Goal: Task Accomplishment & Management: Manage account settings

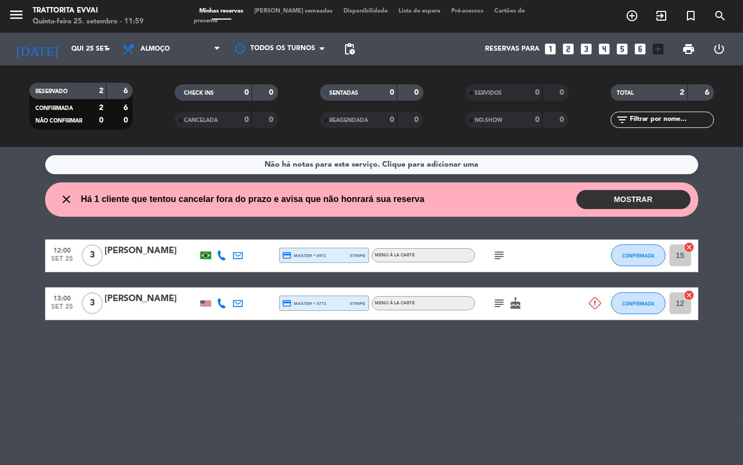
click at [594, 304] on icon at bounding box center [595, 303] width 12 height 12
click at [492, 298] on span "subject" at bounding box center [500, 303] width 16 height 13
click at [495, 301] on icon "subject" at bounding box center [499, 303] width 13 height 13
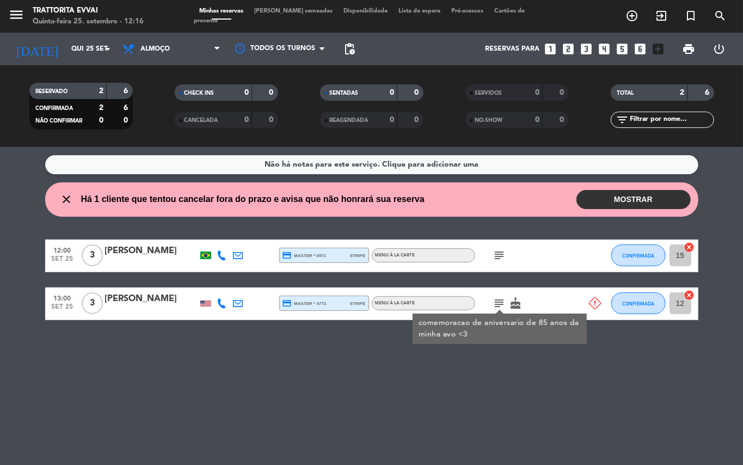
click at [594, 301] on icon at bounding box center [595, 303] width 12 height 12
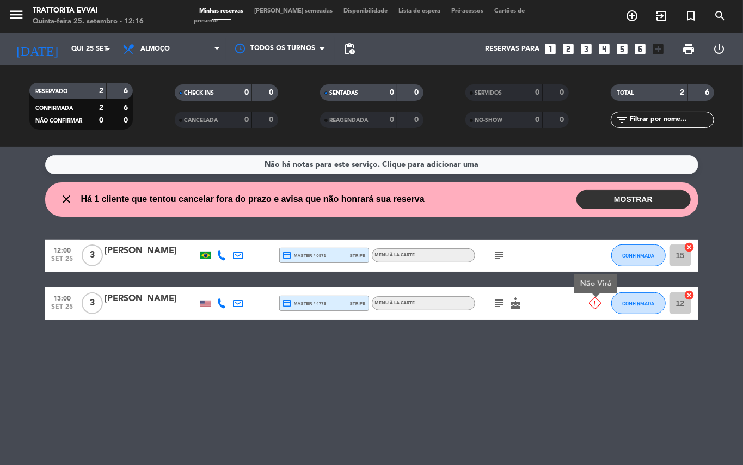
click at [570, 347] on div "Não há notas para este serviço. Clique para adicionar uma close Há 1 cliente qu…" at bounding box center [371, 306] width 743 height 318
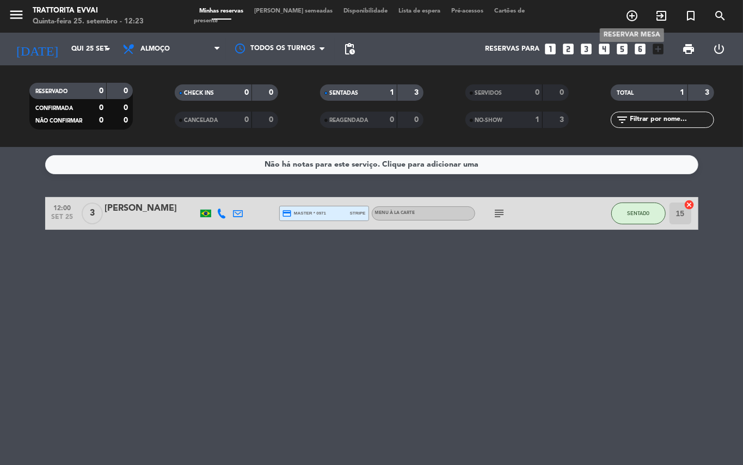
click at [628, 12] on icon "add_circle_outline" at bounding box center [632, 15] width 13 height 13
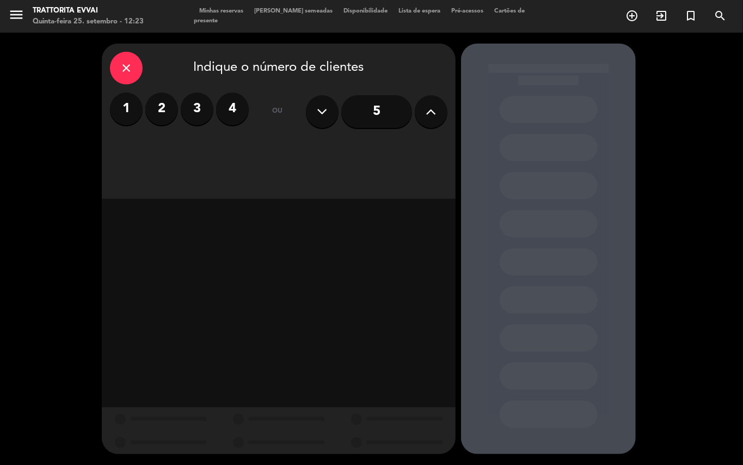
click at [118, 66] on div "close" at bounding box center [126, 68] width 33 height 33
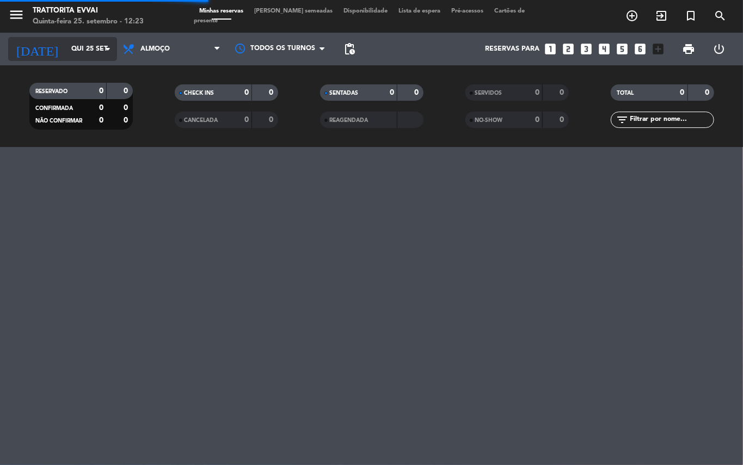
click at [75, 44] on input "Qui 25 set" at bounding box center [112, 49] width 92 height 19
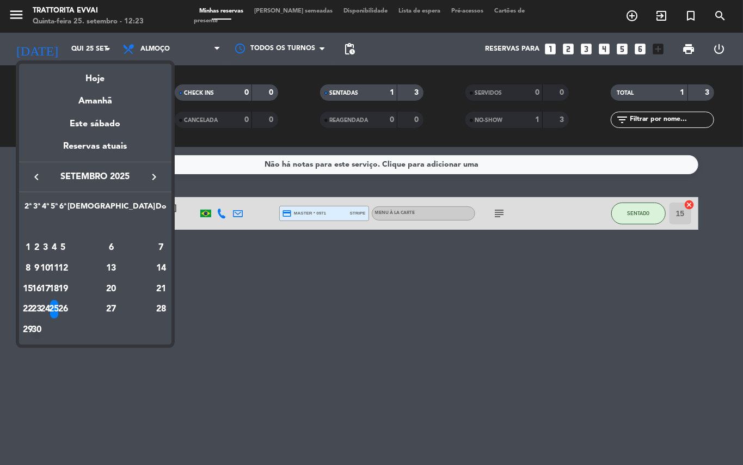
click at [41, 327] on div "30" at bounding box center [37, 330] width 8 height 19
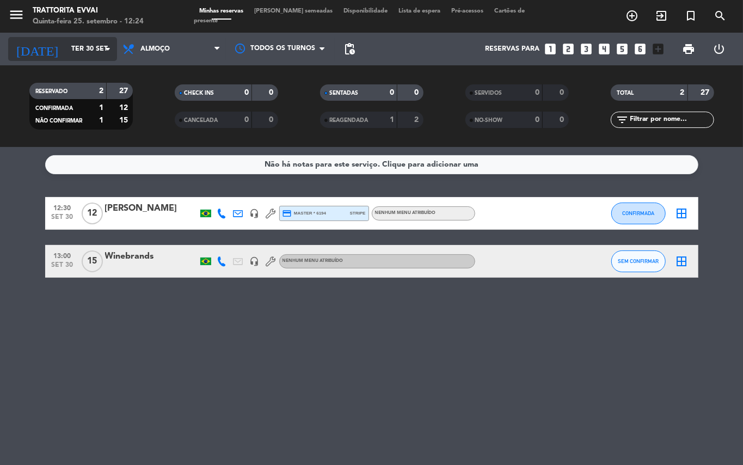
click at [99, 51] on input "Ter 30 set" at bounding box center [112, 49] width 92 height 19
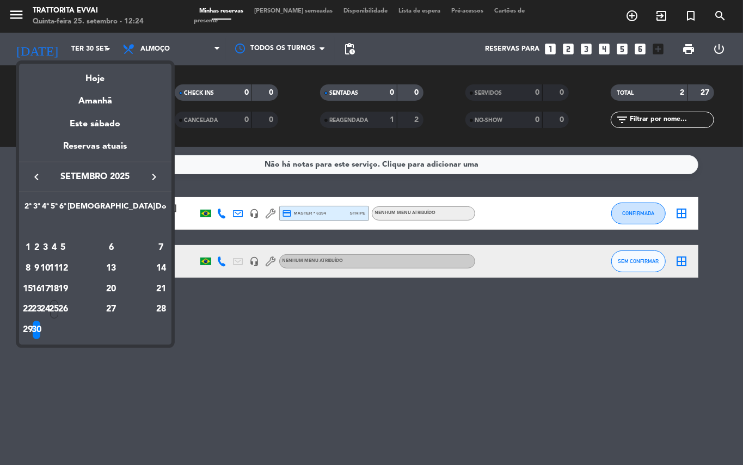
click at [153, 178] on icon "keyboard_arrow_right" at bounding box center [154, 176] width 13 height 13
click at [50, 253] on div "1" at bounding box center [45, 247] width 8 height 19
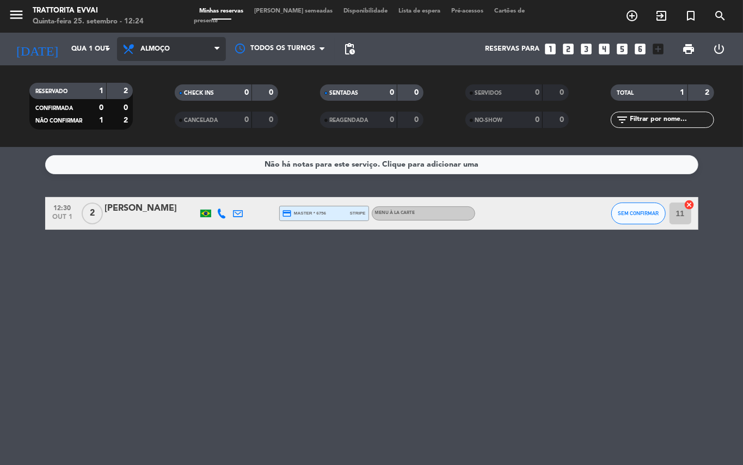
click at [164, 52] on span "Almoço" at bounding box center [154, 49] width 29 height 8
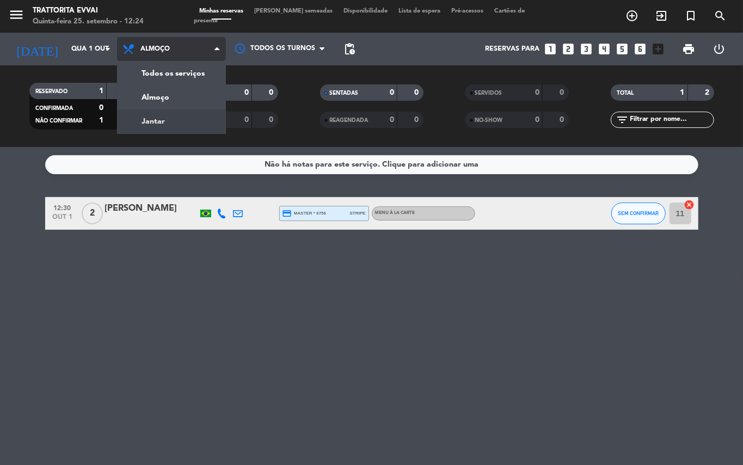
click at [183, 124] on div "menu Trattorita Evvai Quinta-feira 25. setembro - 12:24 Minhas reservas Mesas s…" at bounding box center [371, 73] width 743 height 147
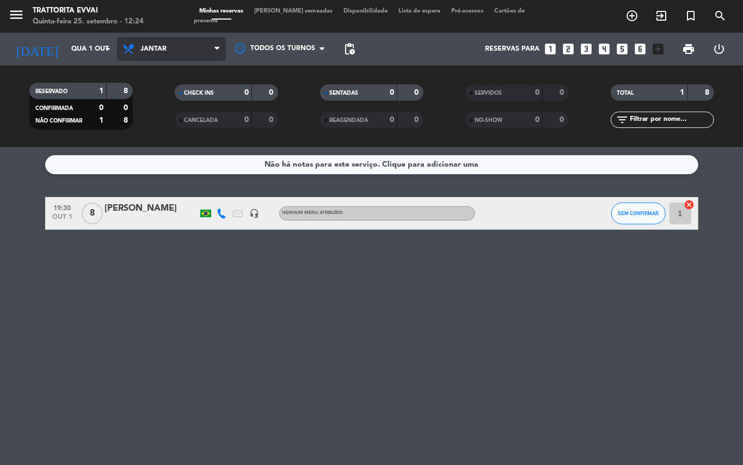
click at [175, 47] on span "Jantar" at bounding box center [171, 49] width 109 height 24
click at [163, 101] on div "menu Trattorita Evvai Quinta-feira 25. setembro - 12:24 Minhas reservas Mesas s…" at bounding box center [371, 73] width 743 height 147
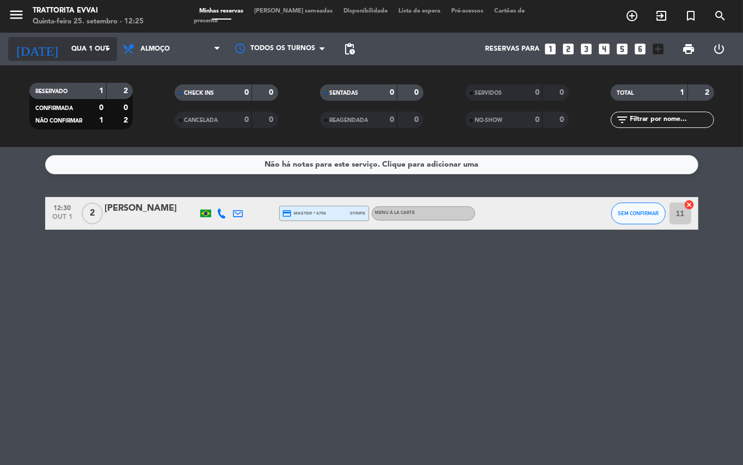
click at [108, 38] on div "[DATE] [DATE] arrow_drop_down" at bounding box center [62, 49] width 109 height 24
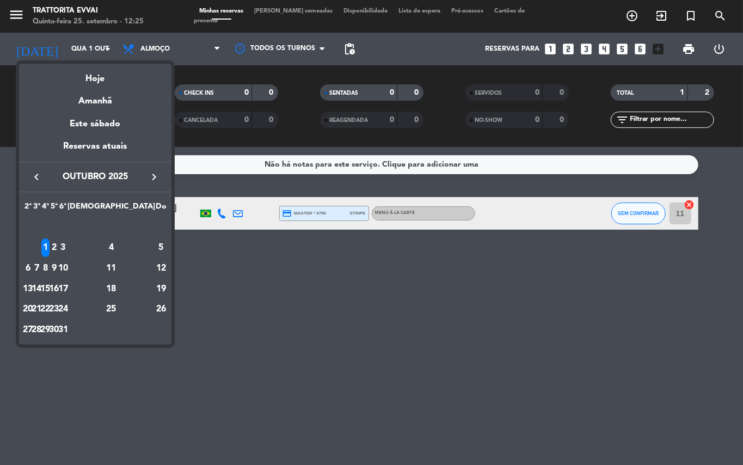
click at [27, 177] on button "keyboard_arrow_left" at bounding box center [37, 177] width 20 height 14
click at [41, 323] on div "30" at bounding box center [37, 330] width 8 height 19
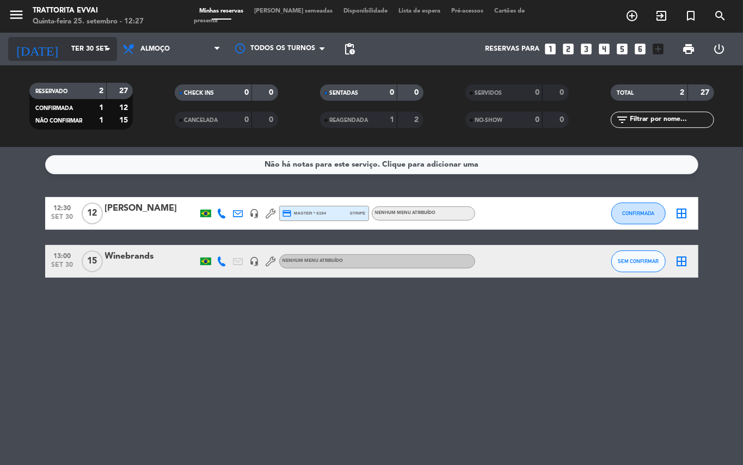
click at [79, 40] on input "Ter 30 set" at bounding box center [112, 49] width 92 height 19
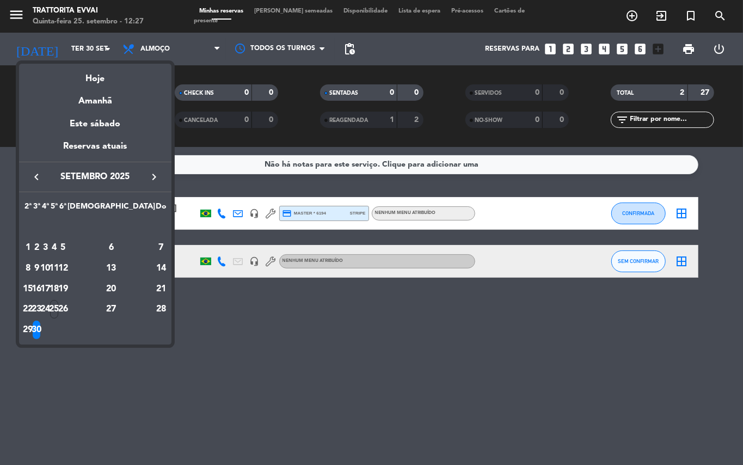
click at [156, 179] on icon "keyboard_arrow_right" at bounding box center [154, 176] width 13 height 13
click at [50, 242] on div "1" at bounding box center [45, 247] width 8 height 19
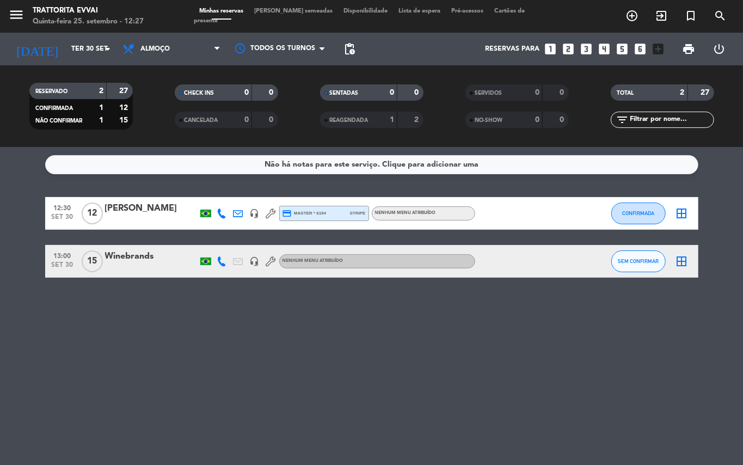
type input "Qua 1 out"
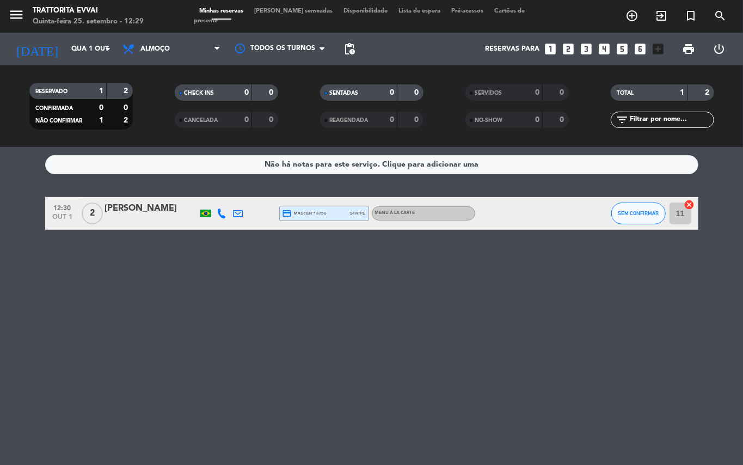
click at [639, 48] on icon "looks_6" at bounding box center [641, 49] width 14 height 14
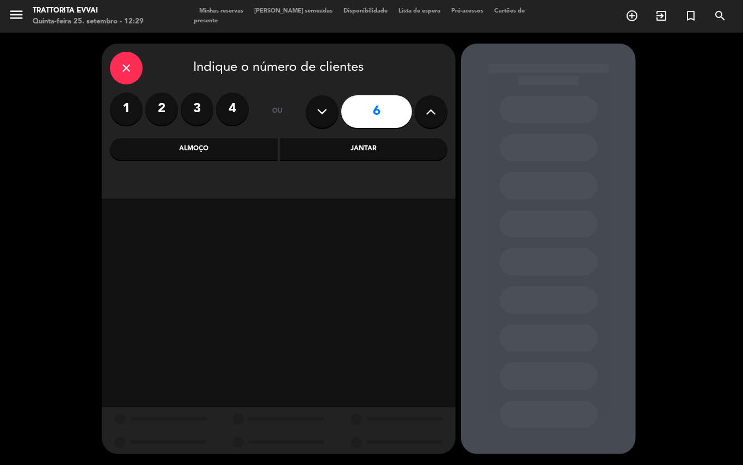
click at [438, 111] on button at bounding box center [431, 111] width 33 height 33
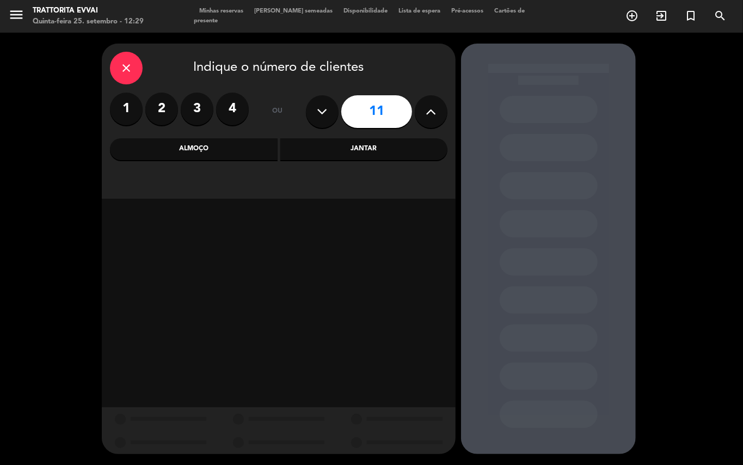
click at [438, 111] on button at bounding box center [431, 111] width 33 height 33
type input "15"
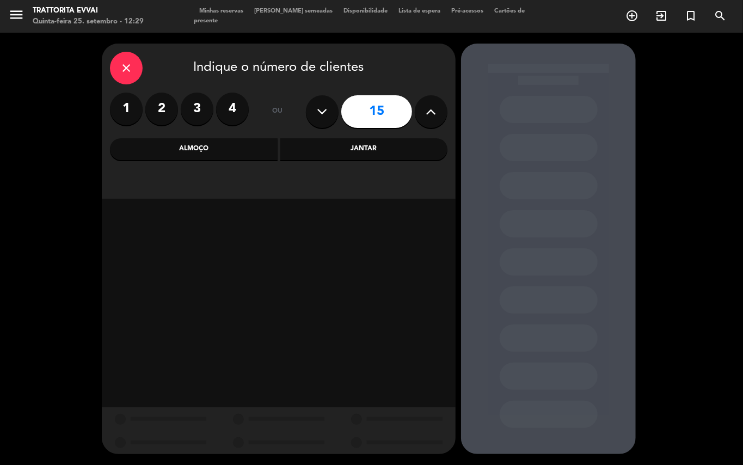
click at [246, 153] on div "Almoço" at bounding box center [194, 149] width 168 height 22
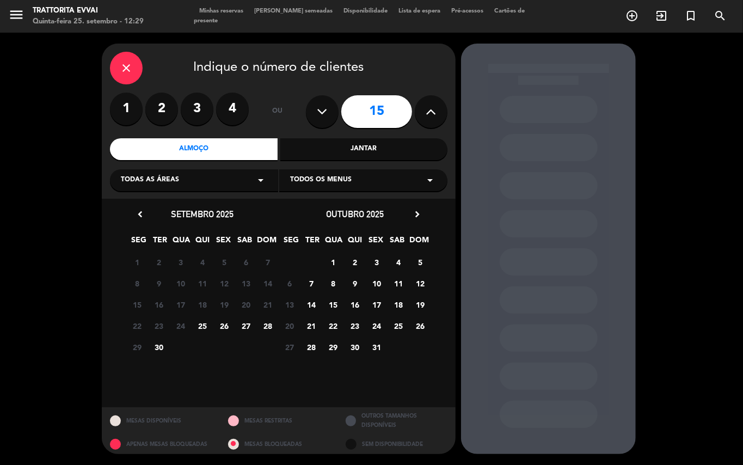
click at [334, 262] on span "1" at bounding box center [334, 262] width 18 height 18
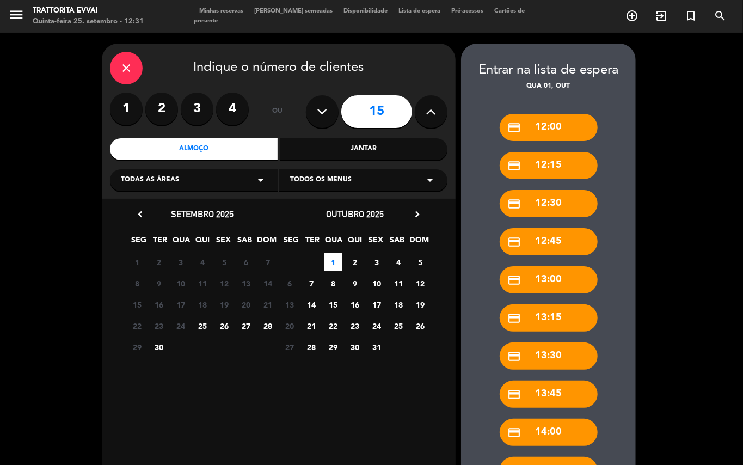
click at [571, 282] on div "credit_card 13:00" at bounding box center [549, 279] width 98 height 27
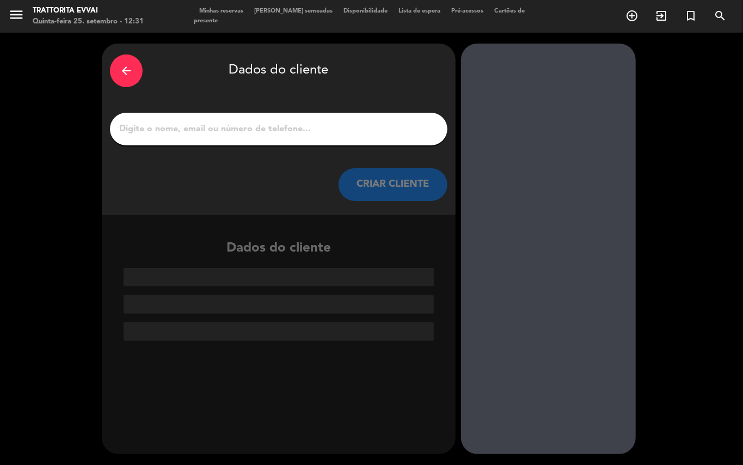
click at [288, 131] on input "1" at bounding box center [278, 128] width 321 height 15
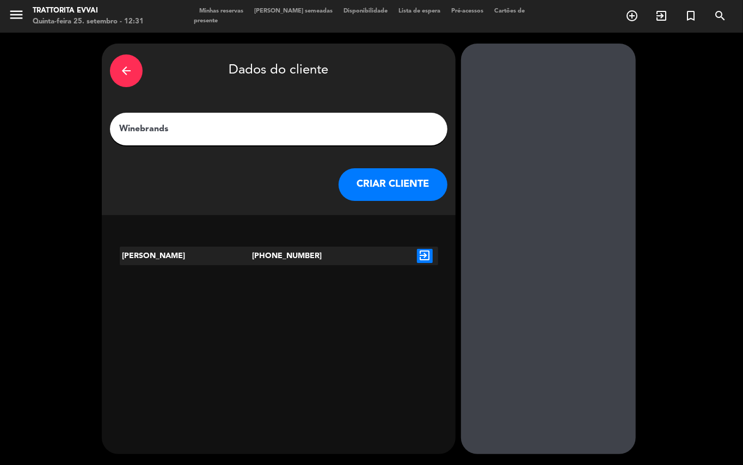
type input "Winebrands"
click at [362, 183] on button "CRIAR CLIENTE" at bounding box center [393, 184] width 109 height 33
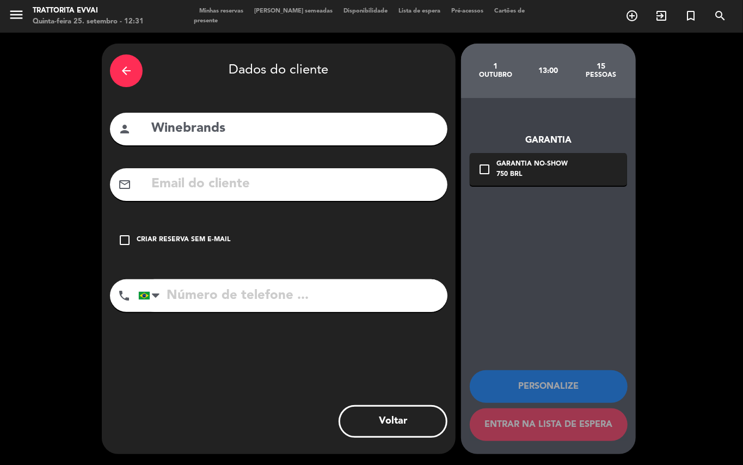
click at [238, 290] on input "tel" at bounding box center [292, 295] width 309 height 33
type input "99999999999"
click at [126, 237] on icon "check_box_outline_blank" at bounding box center [124, 240] width 13 height 13
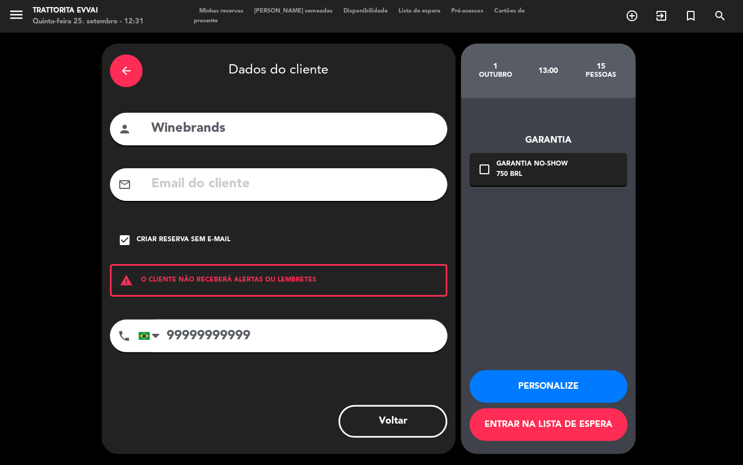
click at [602, 379] on button "Personalize" at bounding box center [549, 386] width 158 height 33
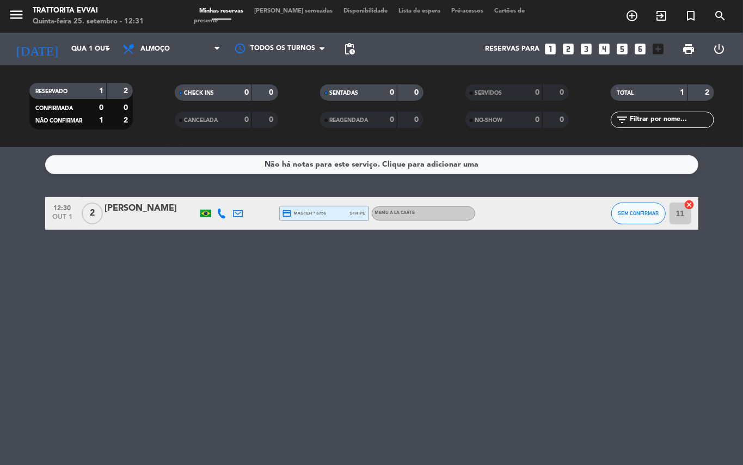
click at [636, 48] on icon "looks_6" at bounding box center [641, 49] width 14 height 14
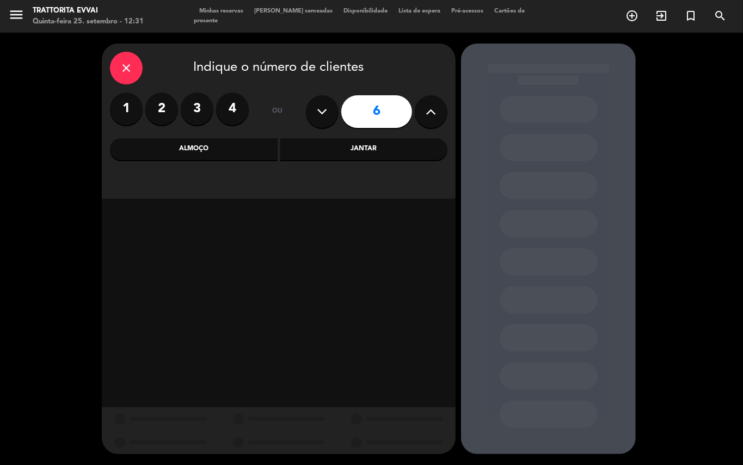
click at [430, 103] on icon at bounding box center [431, 111] width 10 height 16
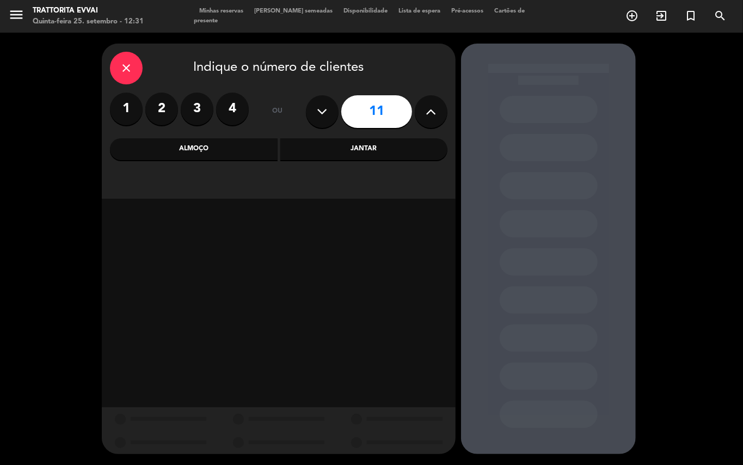
click at [430, 103] on icon at bounding box center [431, 111] width 10 height 16
type input "15"
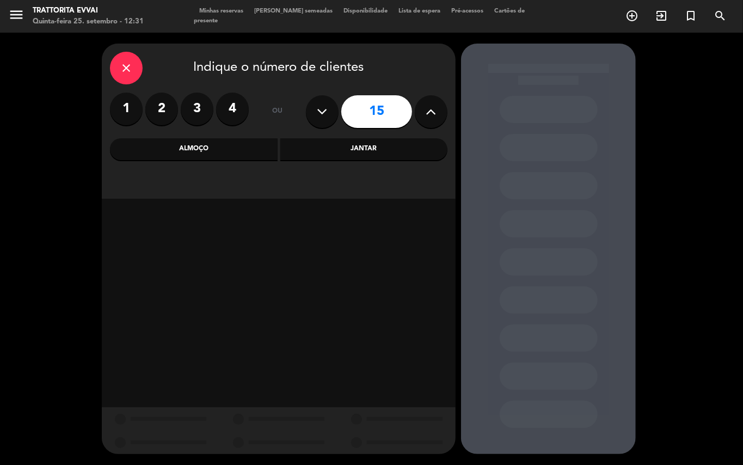
click at [228, 146] on div "Almoço" at bounding box center [194, 149] width 168 height 22
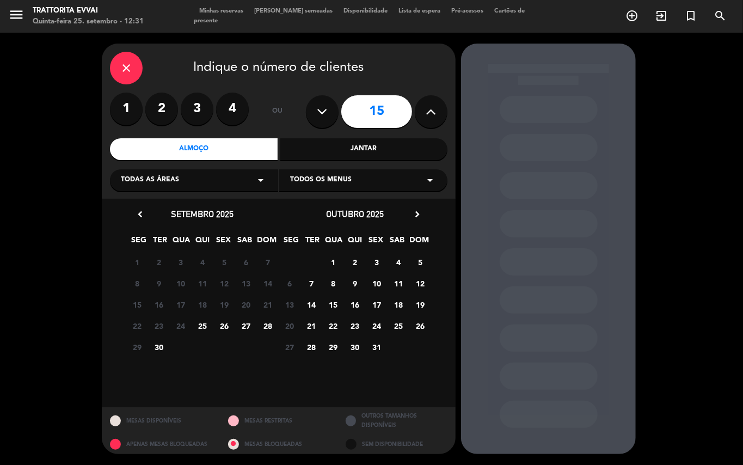
click at [334, 265] on span "1" at bounding box center [334, 262] width 18 height 18
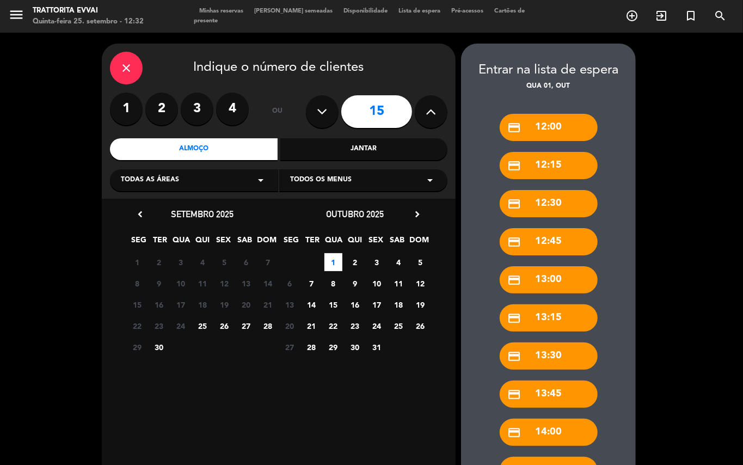
click at [566, 279] on div "credit_card 13:00" at bounding box center [549, 279] width 98 height 27
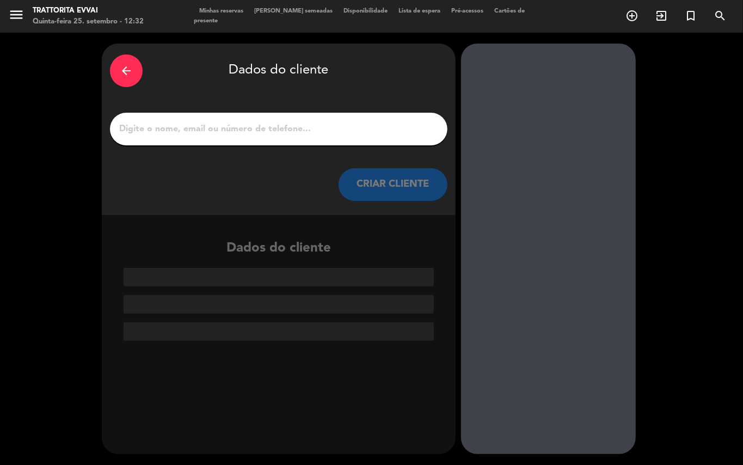
click at [179, 114] on div at bounding box center [279, 129] width 338 height 33
click at [180, 121] on input "1" at bounding box center [278, 128] width 321 height 15
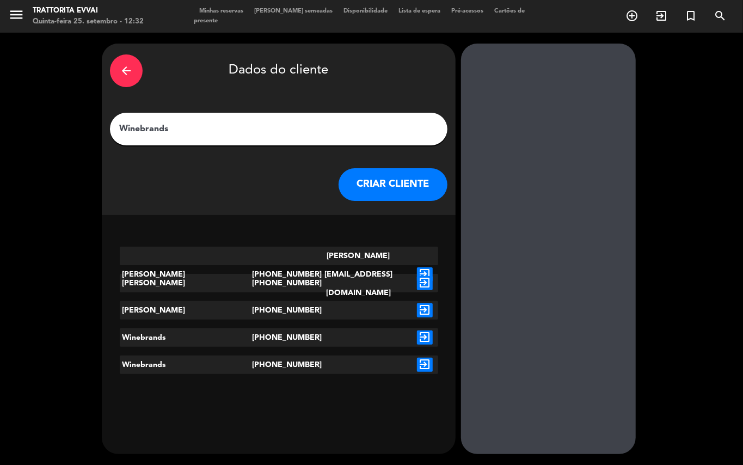
type input "Winebrands"
click at [401, 184] on button "CRIAR CLIENTE" at bounding box center [393, 184] width 109 height 33
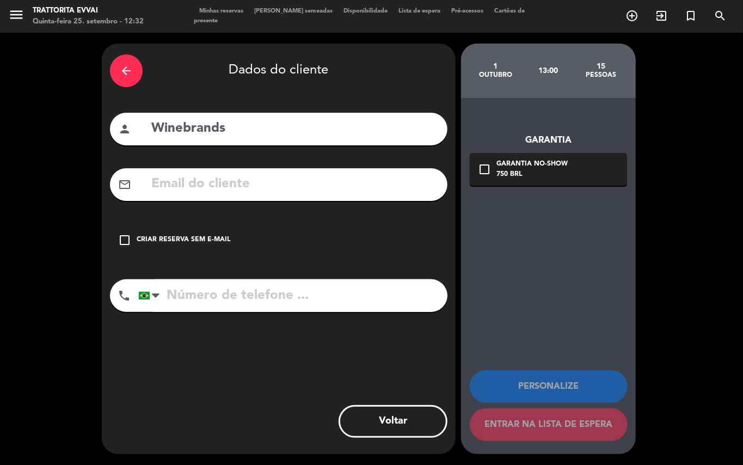
click at [219, 297] on input "tel" at bounding box center [292, 295] width 309 height 33
type input "99999999999"
click at [120, 243] on icon "check_box_outline_blank" at bounding box center [124, 240] width 13 height 13
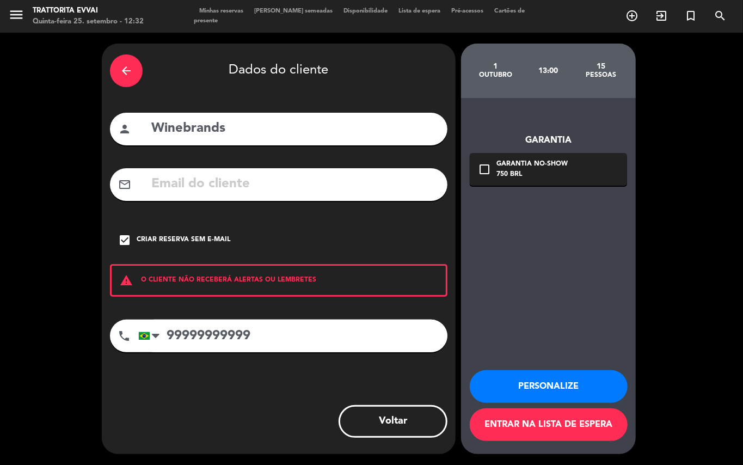
drag, startPoint x: 116, startPoint y: 55, endPoint x: 123, endPoint y: 62, distance: 9.6
click at [120, 60] on div "arrow_back Dados do cliente" at bounding box center [279, 71] width 338 height 38
click at [124, 66] on icon "arrow_back" at bounding box center [126, 70] width 13 height 13
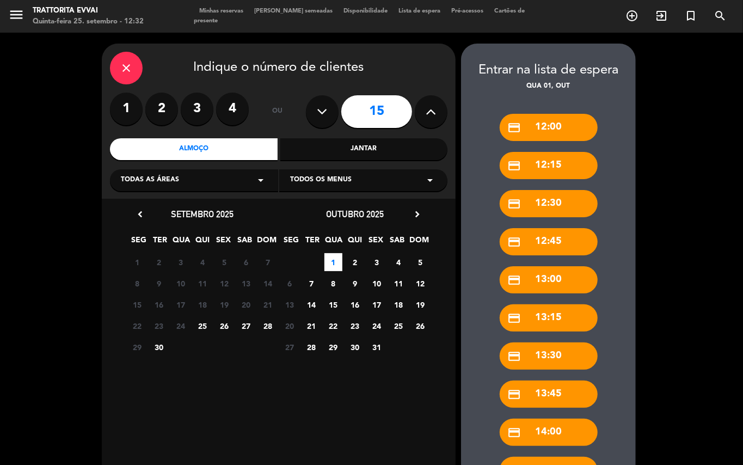
scroll to position [201, 0]
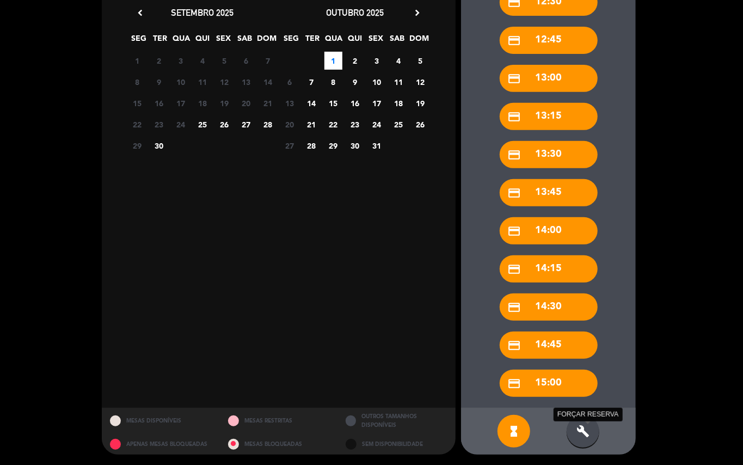
click at [583, 431] on icon "build" at bounding box center [583, 431] width 13 height 13
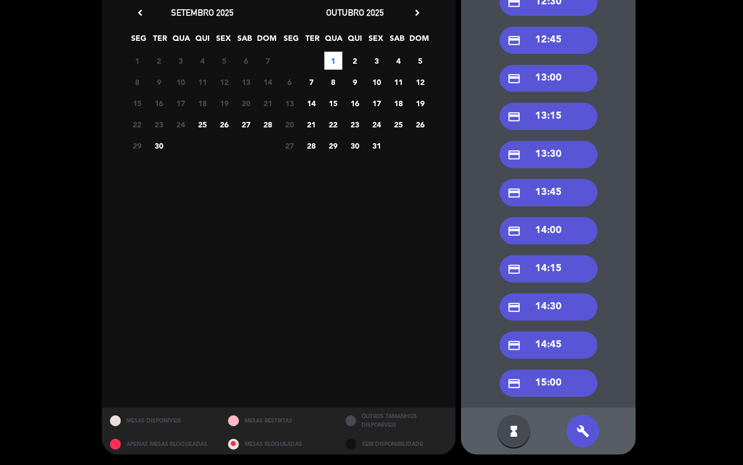
click at [562, 77] on div "credit_card 13:00" at bounding box center [549, 78] width 98 height 27
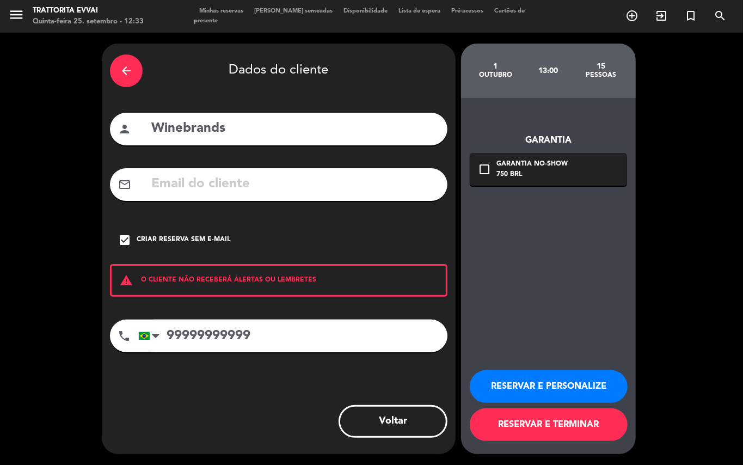
click at [576, 428] on button "RESERVAR E TERMINAR" at bounding box center [549, 424] width 158 height 33
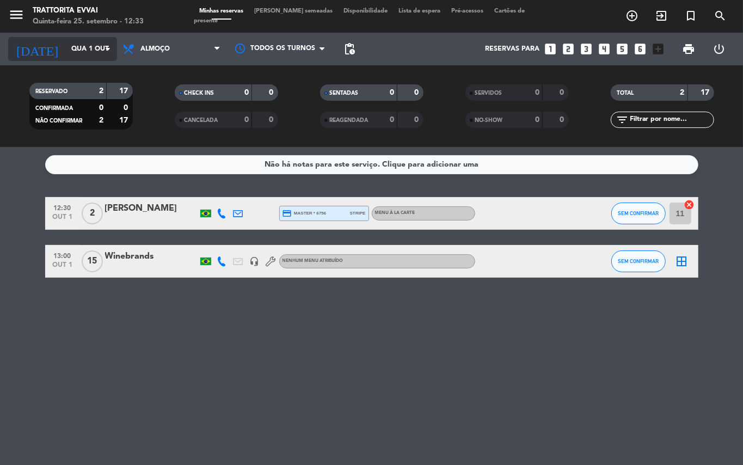
click at [99, 45] on input "Qua 1 out" at bounding box center [112, 49] width 92 height 19
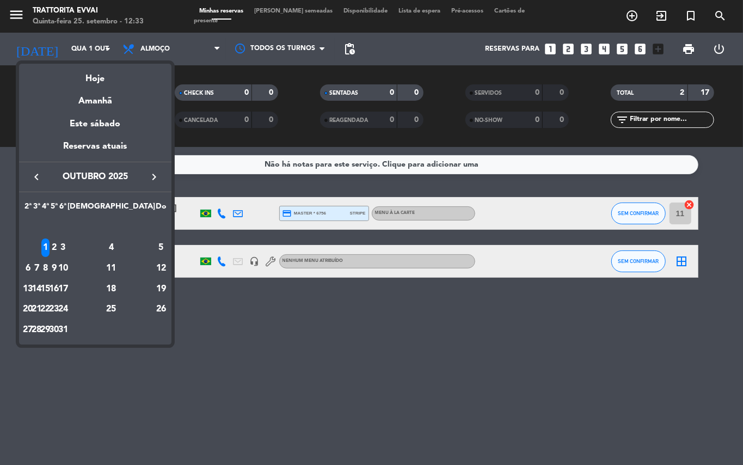
click at [34, 173] on icon "keyboard_arrow_left" at bounding box center [36, 176] width 13 height 13
click at [41, 328] on div "30" at bounding box center [37, 330] width 8 height 19
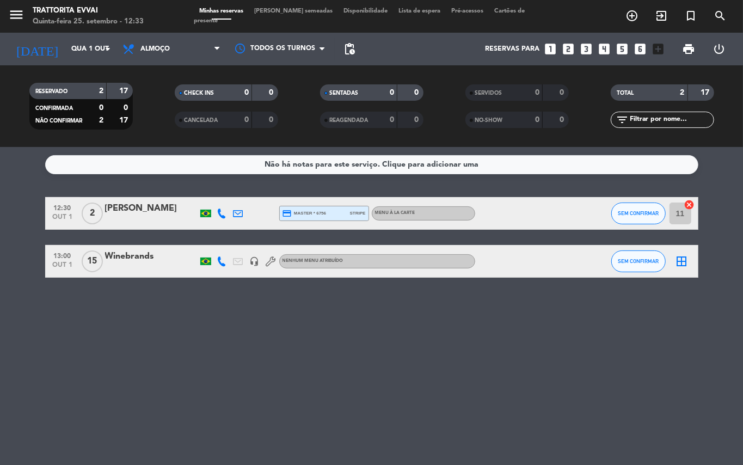
type input "Ter 30 set"
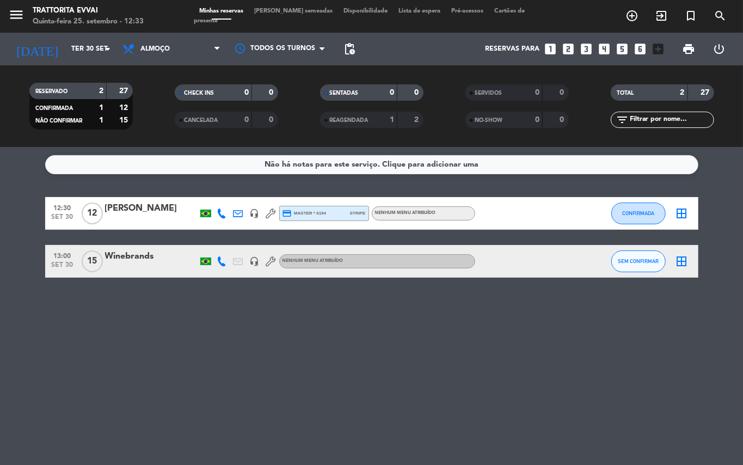
click at [129, 258] on div "Winebrands" at bounding box center [151, 256] width 93 height 14
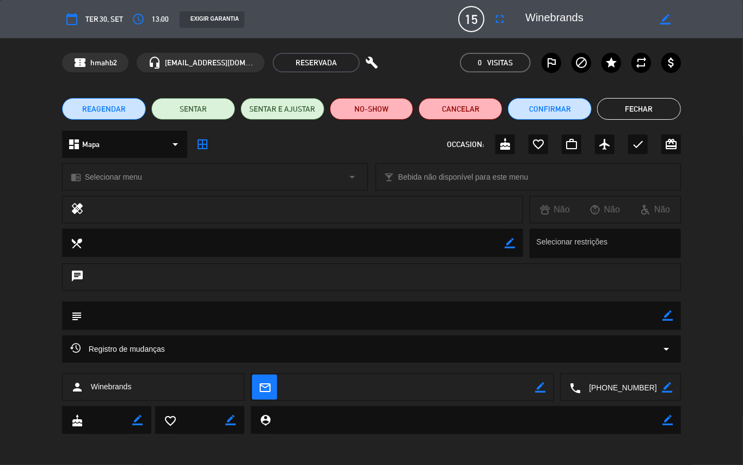
click at [662, 22] on icon "border_color" at bounding box center [665, 19] width 10 height 10
click at [662, 22] on icon at bounding box center [665, 19] width 10 height 10
click at [347, 66] on span "RESERVADA" at bounding box center [316, 63] width 87 height 20
click at [116, 21] on span "Ter 30, set" at bounding box center [104, 19] width 38 height 13
click at [99, 11] on div "calendar_today Ter 30, set" at bounding box center [92, 19] width 61 height 20
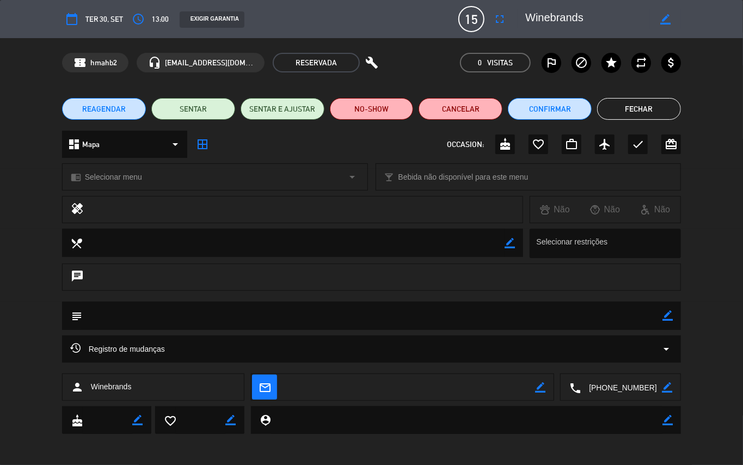
click at [101, 16] on span "Ter 30, set" at bounding box center [104, 19] width 38 height 13
click at [501, 17] on icon "fullscreen" at bounding box center [499, 19] width 13 height 13
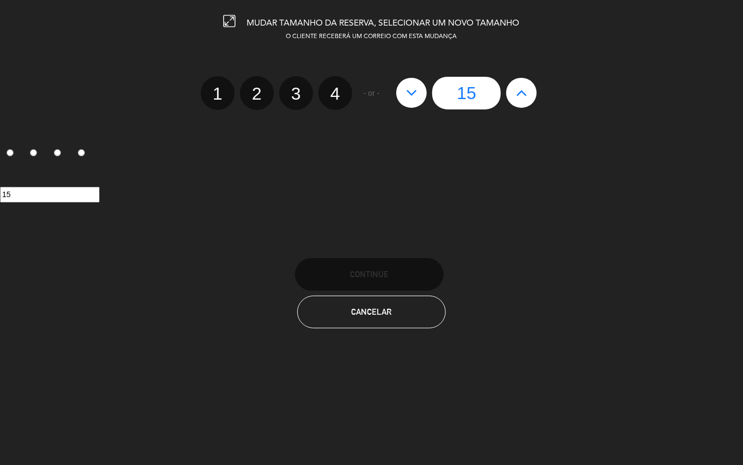
click at [408, 96] on icon at bounding box center [411, 92] width 11 height 17
type input "14"
click at [408, 96] on icon at bounding box center [411, 92] width 11 height 17
type input "13"
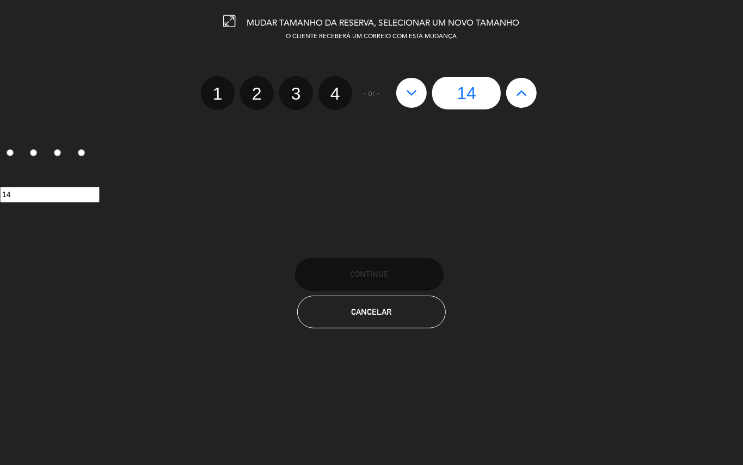
type input "13"
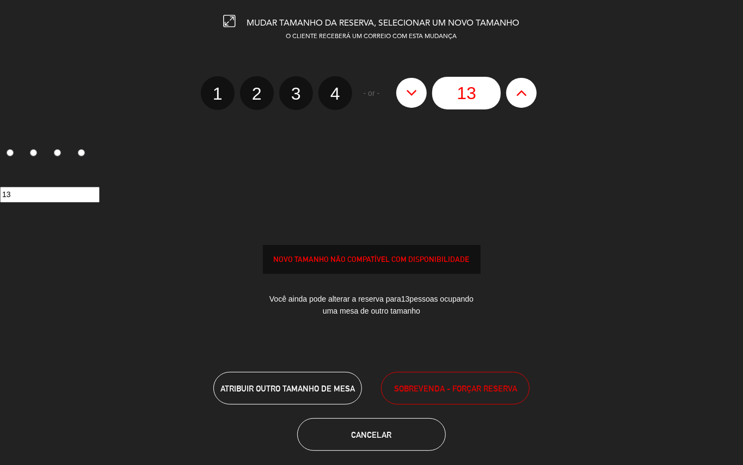
click at [408, 96] on icon at bounding box center [411, 92] width 11 height 17
type input "12"
click at [408, 96] on icon at bounding box center [411, 92] width 11 height 17
type input "11"
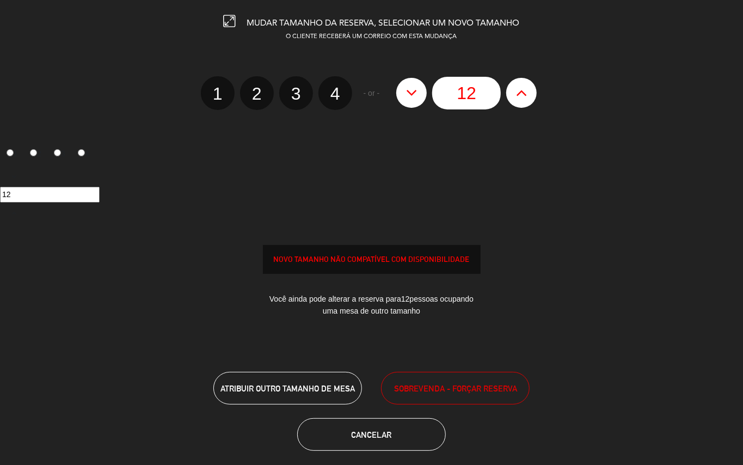
type input "11"
click at [408, 96] on icon at bounding box center [411, 92] width 11 height 17
type input "10"
click at [408, 96] on icon at bounding box center [411, 92] width 11 height 17
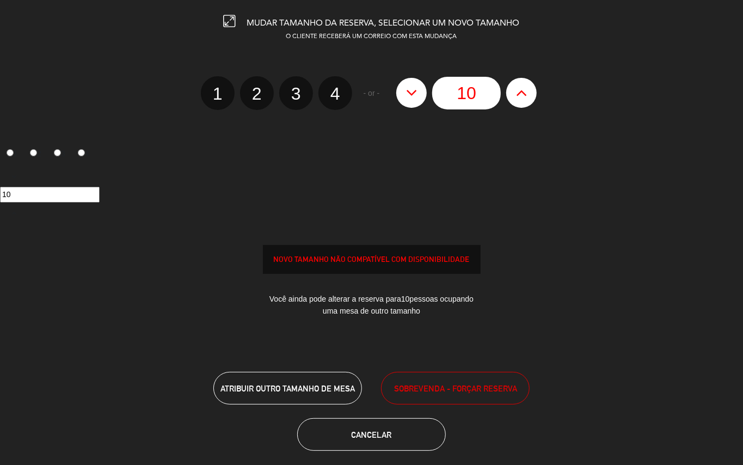
type input "9"
click at [408, 96] on icon at bounding box center [411, 92] width 11 height 17
type input "8"
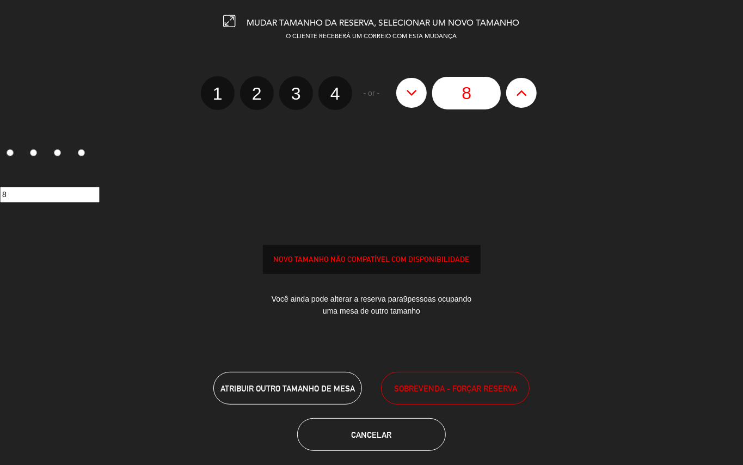
click at [408, 96] on icon at bounding box center [411, 92] width 11 height 17
type input "7"
click at [408, 96] on icon at bounding box center [411, 92] width 11 height 17
type input "6"
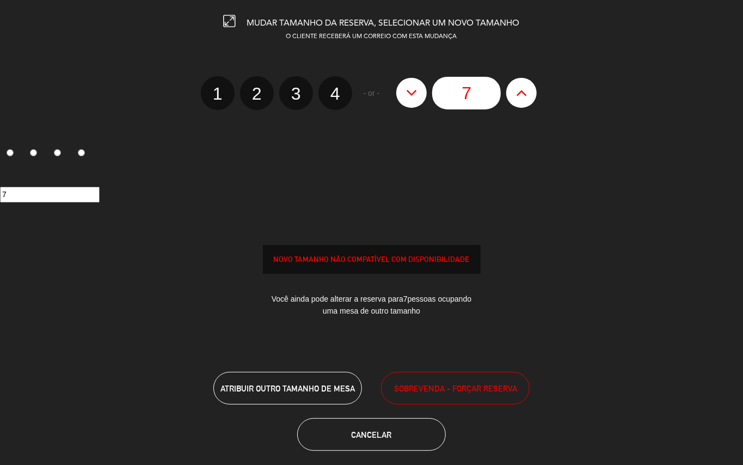
type input "6"
click at [408, 96] on icon at bounding box center [411, 92] width 11 height 17
type input "5"
click at [408, 96] on icon at bounding box center [411, 92] width 11 height 17
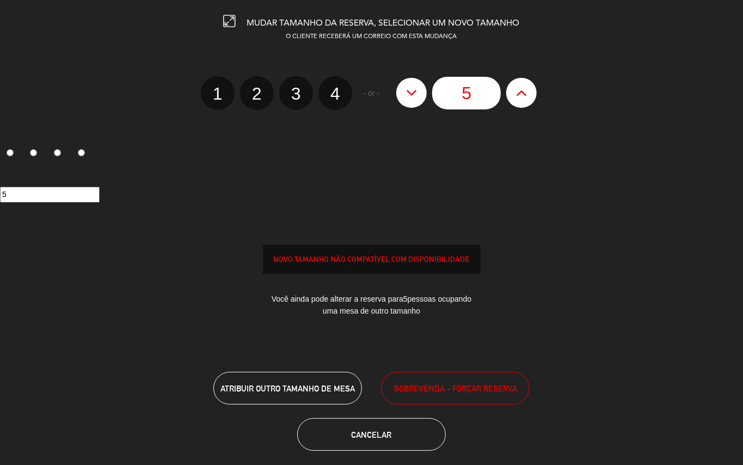
click at [408, 96] on icon at bounding box center [411, 92] width 11 height 17
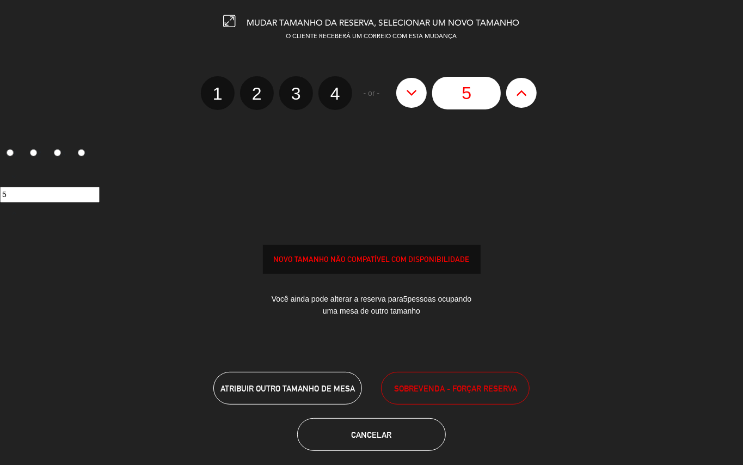
click at [408, 96] on icon at bounding box center [411, 92] width 11 height 17
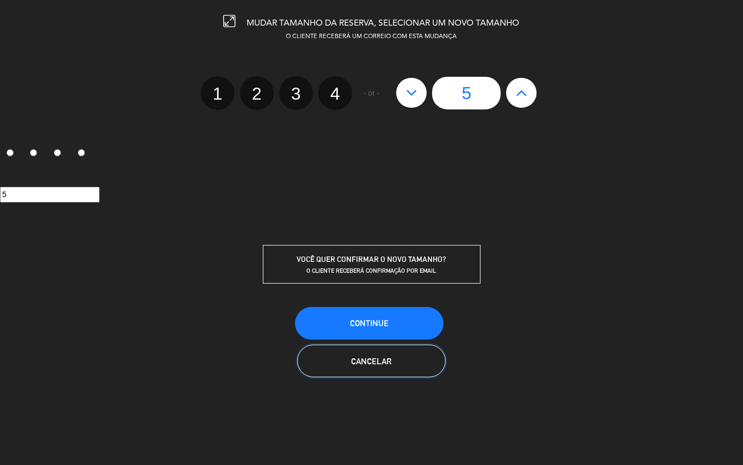
click at [409, 355] on button "Cancelar" at bounding box center [371, 361] width 149 height 33
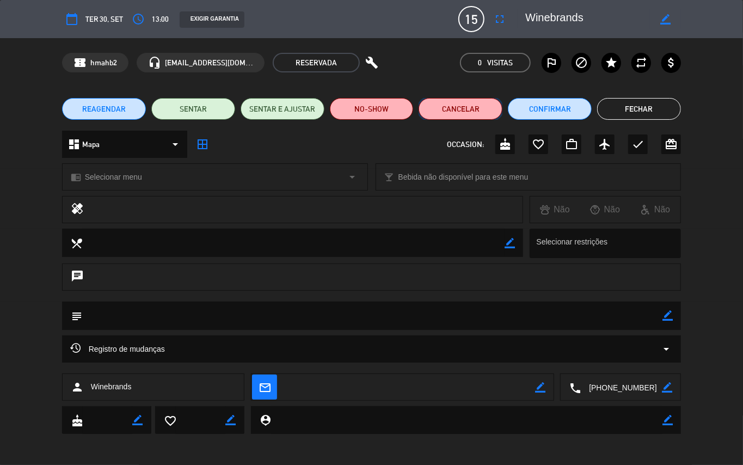
click at [442, 112] on button "Cancelar" at bounding box center [461, 109] width 84 height 22
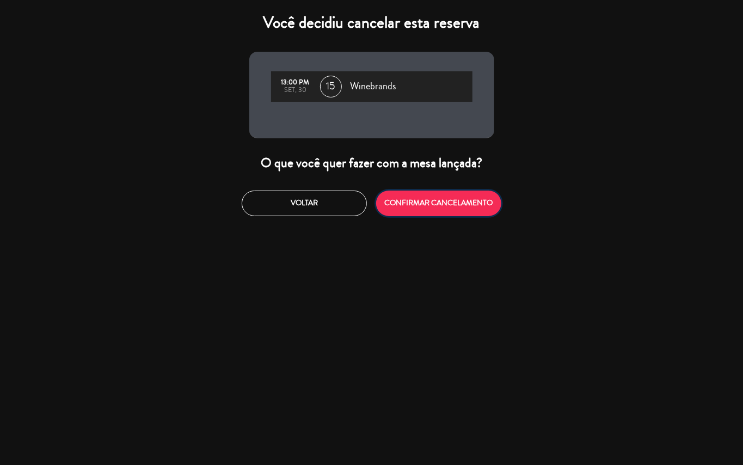
click at [443, 203] on button "CONFIRMAR CANCELAMENTO" at bounding box center [438, 204] width 125 height 26
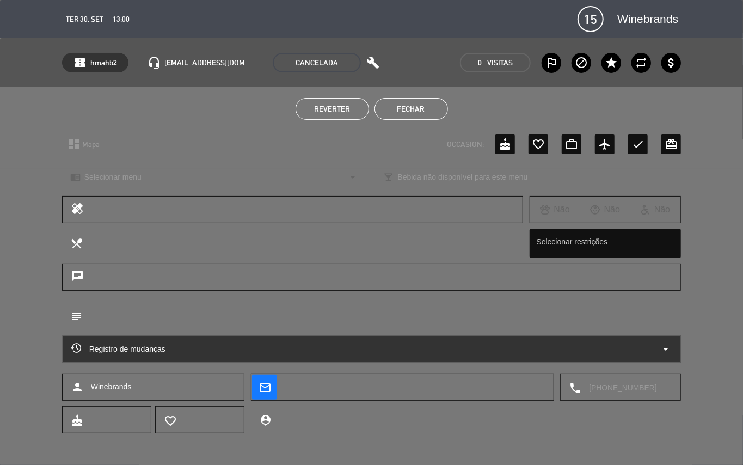
click at [408, 113] on button "Fechar" at bounding box center [412, 109] width 74 height 22
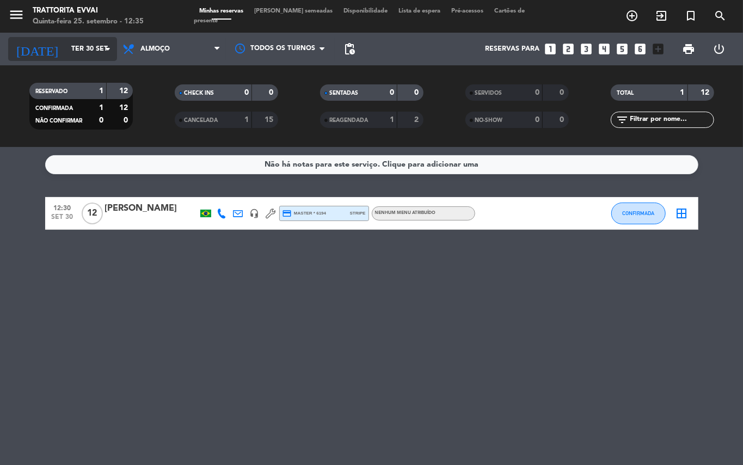
click at [106, 45] on icon "arrow_drop_down" at bounding box center [107, 48] width 13 height 13
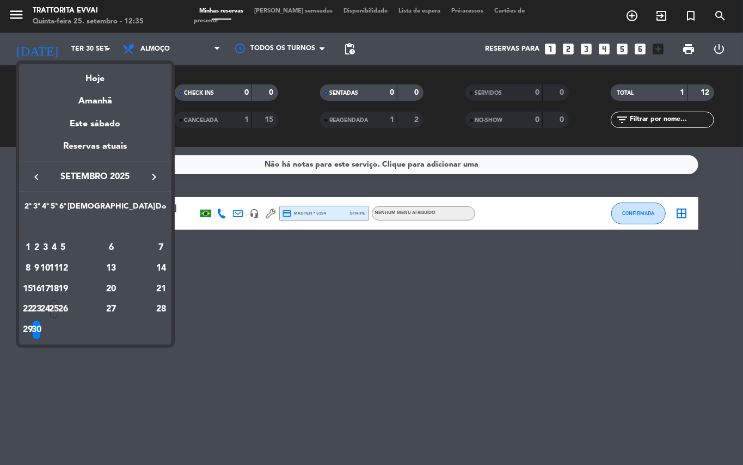
click at [414, 331] on div at bounding box center [371, 232] width 743 height 465
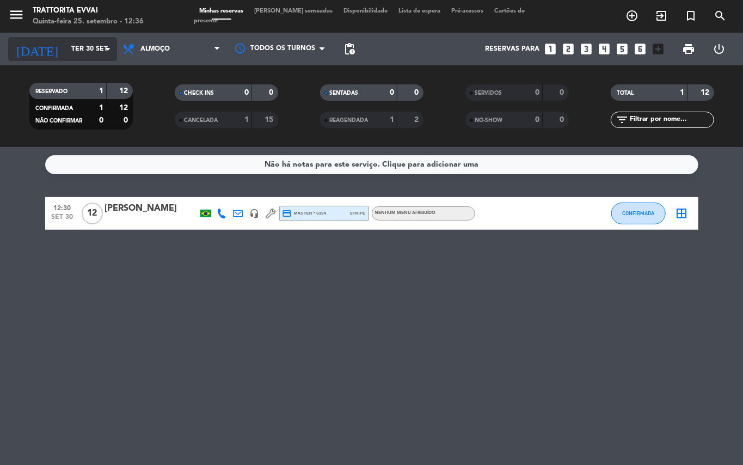
click at [99, 48] on input "Ter 30 set" at bounding box center [112, 49] width 92 height 19
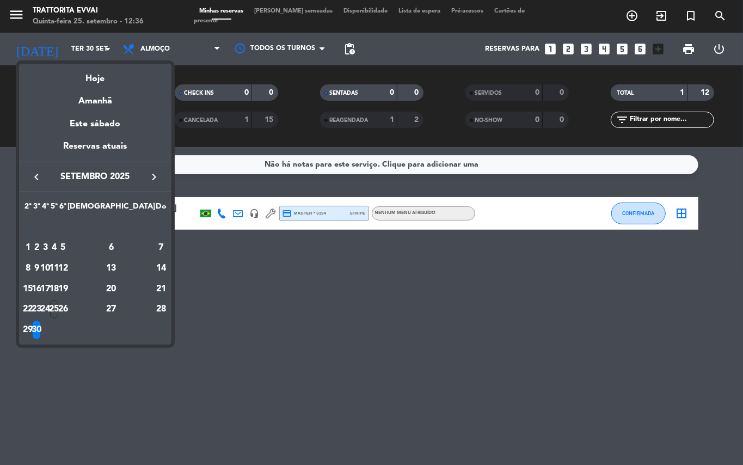
click at [160, 175] on icon "keyboard_arrow_right" at bounding box center [154, 176] width 13 height 13
click at [50, 252] on div "1" at bounding box center [45, 247] width 8 height 19
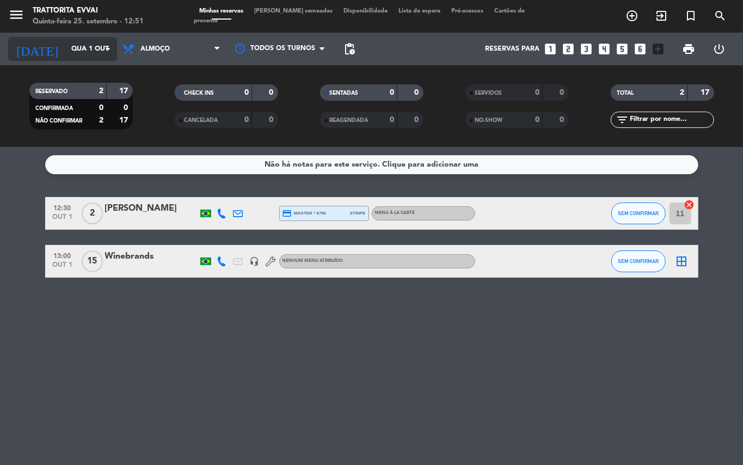
click at [66, 55] on input "Qua 1 out" at bounding box center [112, 49] width 92 height 19
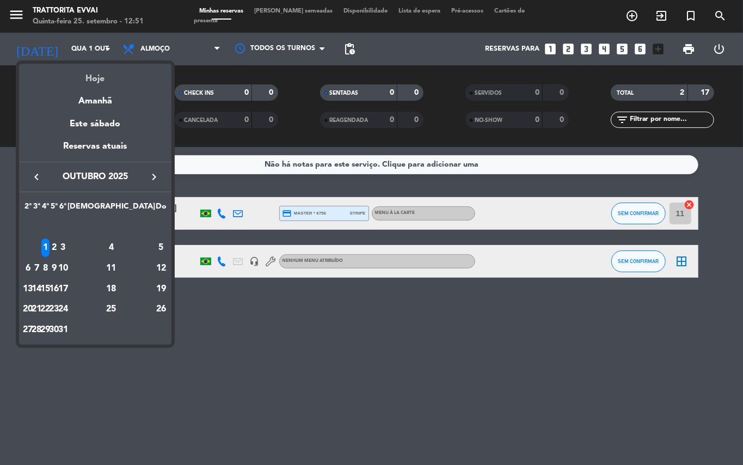
click at [68, 75] on div "Hoje" at bounding box center [95, 75] width 152 height 22
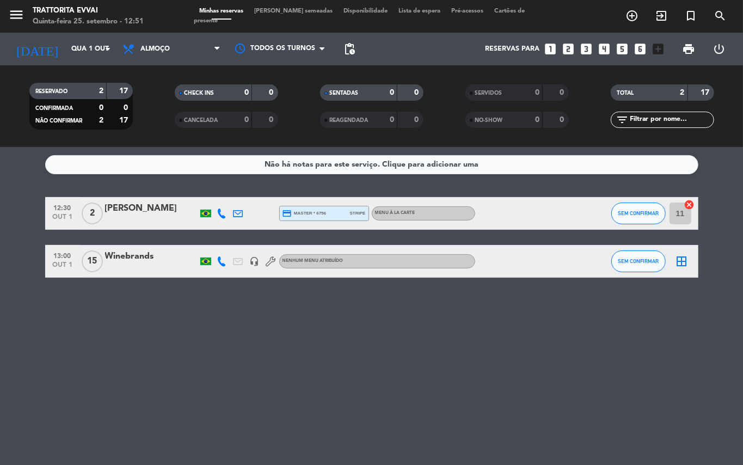
type input "Qui 25 set"
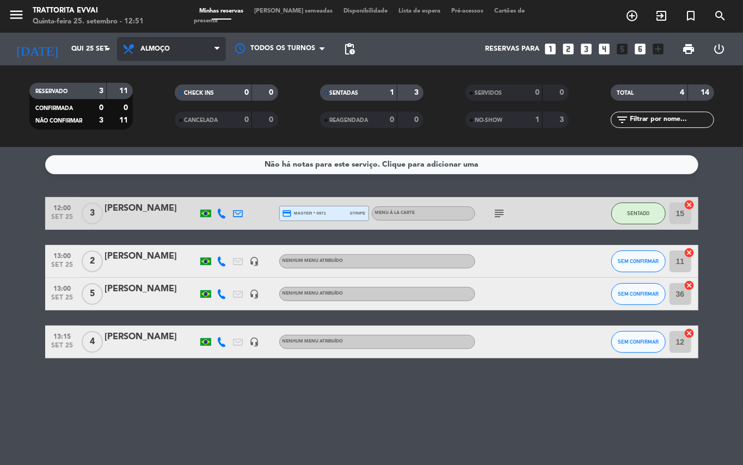
click at [167, 54] on span "Almoço" at bounding box center [171, 49] width 109 height 24
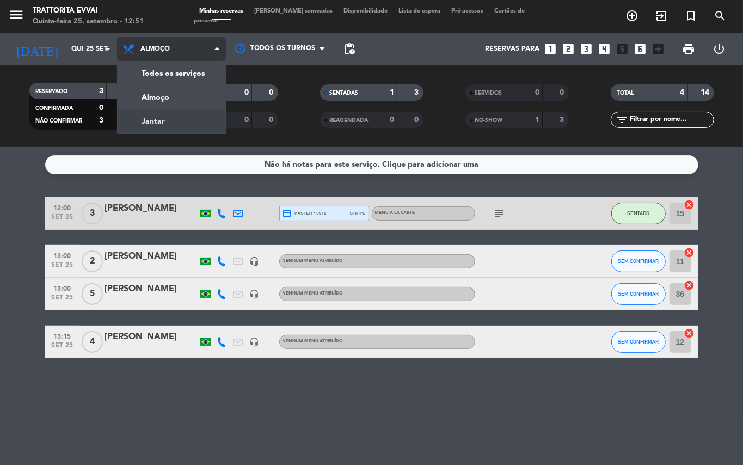
click at [159, 114] on div "menu Trattorita Evvai Quinta-feira 25. setembro - 12:51 Minhas reservas Mesas s…" at bounding box center [371, 73] width 743 height 147
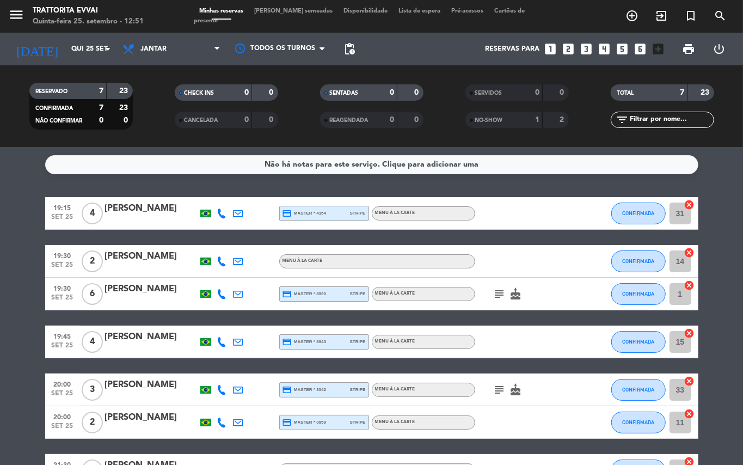
scroll to position [72, 0]
